Goal: Transaction & Acquisition: Purchase product/service

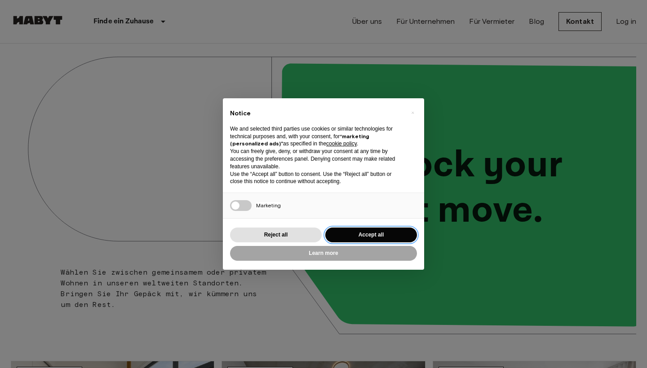
click at [372, 236] on button "Accept all" at bounding box center [371, 235] width 92 height 15
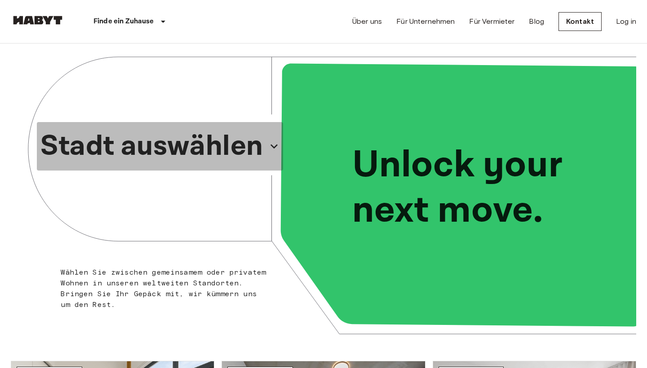
click at [228, 142] on p "Stadt auswählen" at bounding box center [151, 146] width 223 height 43
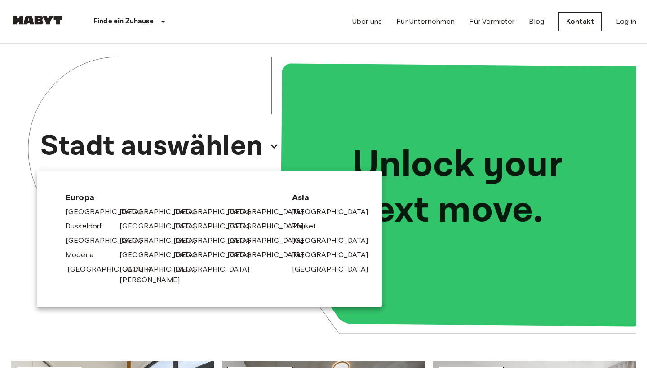
click at [88, 271] on link "[GEOGRAPHIC_DATA]" at bounding box center [109, 269] width 85 height 11
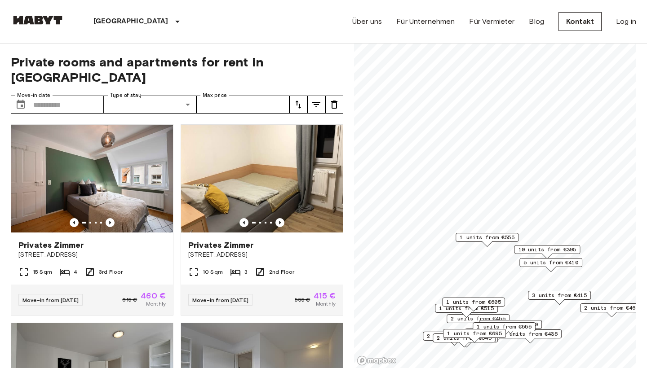
click at [501, 241] on span "1 units from €555" at bounding box center [486, 237] width 55 height 8
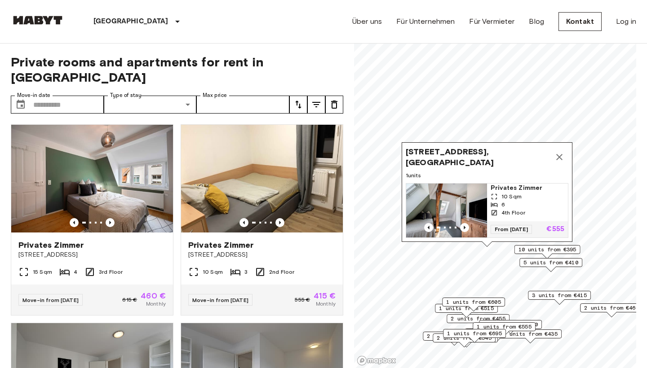
click at [547, 251] on span "10 units from €395" at bounding box center [547, 250] width 58 height 8
